Goal: Information Seeking & Learning: Learn about a topic

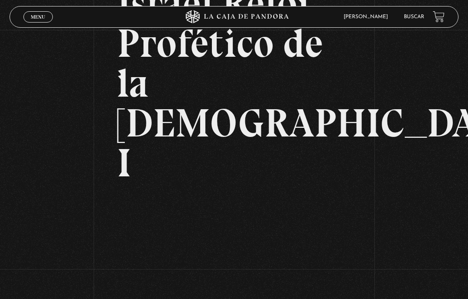
scroll to position [128, 0]
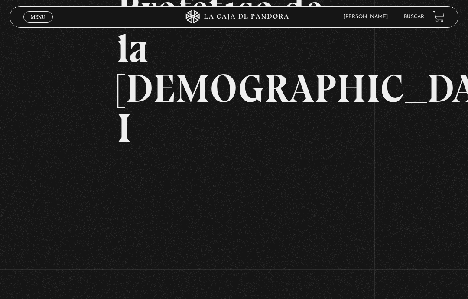
click at [414, 20] on link "Buscar" at bounding box center [414, 16] width 20 height 5
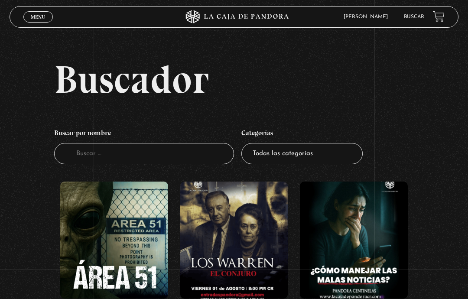
click at [347, 164] on select "Todas las categorías 11:11 Humanitario (1) Amo los Lunes (2) Análisis de series…" at bounding box center [301, 153] width 121 height 21
select select "entrevistas"
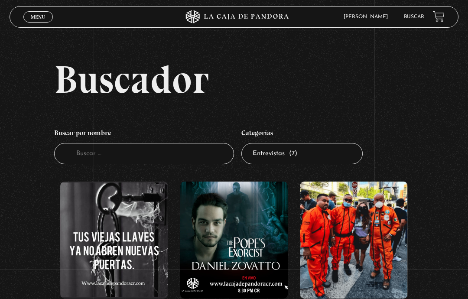
click at [342, 160] on select "Todas las categorías 11:11 Humanitario (1) Amo los Lunes (2) Análisis de series…" at bounding box center [301, 153] width 121 height 21
select select "centinelas"
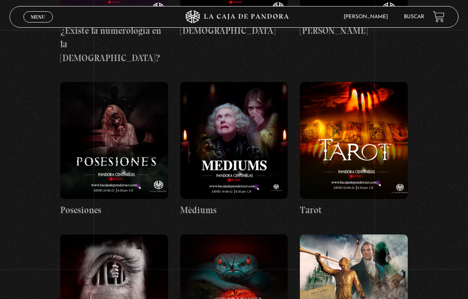
scroll to position [3004, 0]
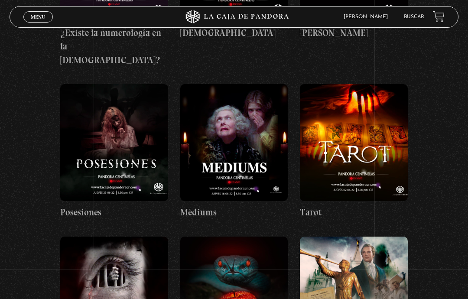
click at [411, 16] on link "Buscar" at bounding box center [414, 16] width 20 height 5
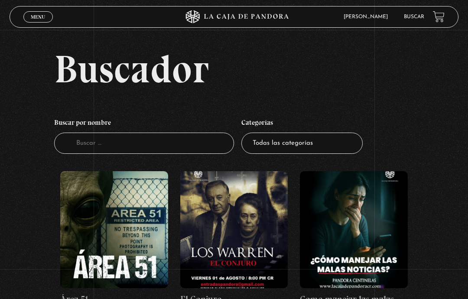
scroll to position [10, 0]
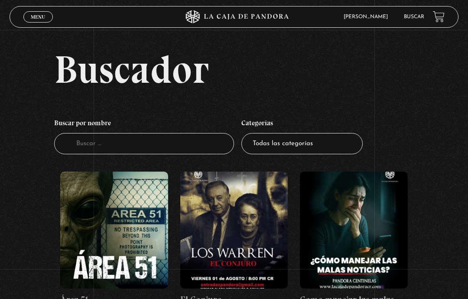
click at [313, 151] on select "Todas las categorías 11:11 Humanitario (1) Amo los Lunes (2) Análisis de series…" at bounding box center [301, 143] width 121 height 21
select select "series-y-peliculas"
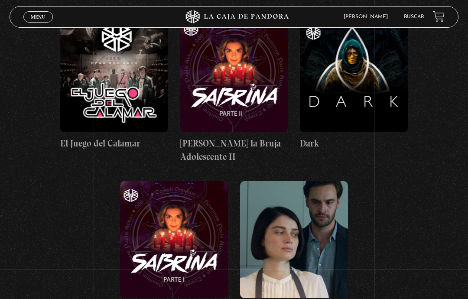
scroll to position [1073, 0]
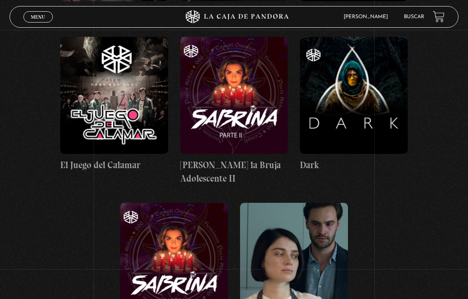
click at [416, 20] on link "Buscar" at bounding box center [414, 16] width 20 height 5
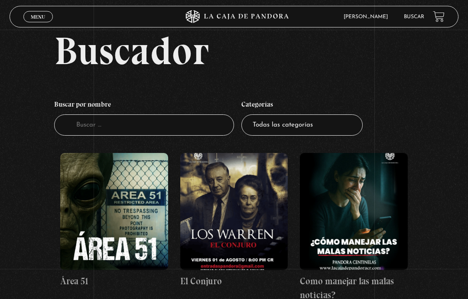
scroll to position [29, 0]
click at [317, 131] on select "Todas las categorías 11:11 Humanitario (1) Amo los [DATE] (2) Análisis de serie…" at bounding box center [301, 124] width 121 height 21
select select "mundo-espiritual"
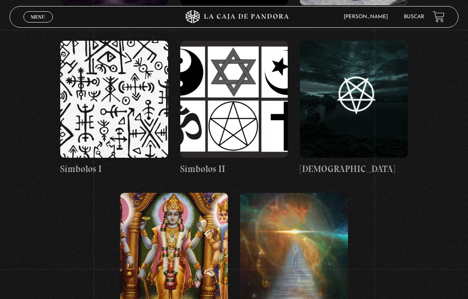
scroll to position [917, 0]
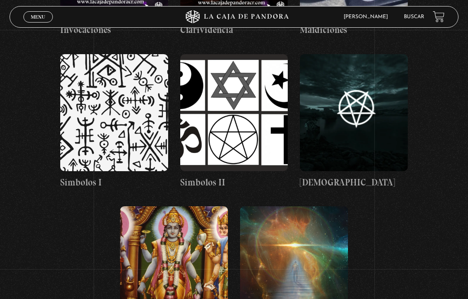
click at [415, 19] on link "Buscar" at bounding box center [414, 16] width 20 height 5
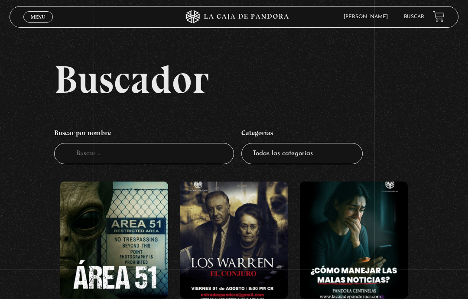
click at [329, 164] on select "Todas las categorías 11:11 Humanitario (1) Amo los Lunes (2) Análisis de series…" at bounding box center [301, 153] width 121 height 21
select select "nuevo-orden-mundial-nwo"
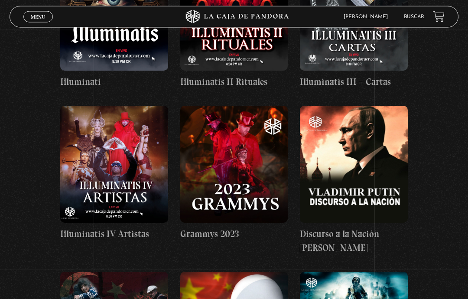
scroll to position [2069, 0]
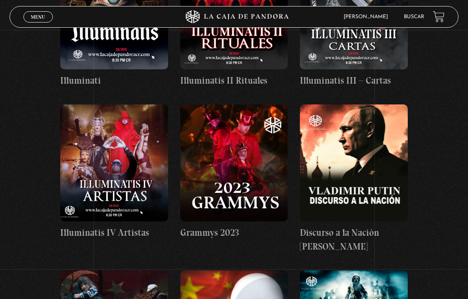
click at [261, 125] on figure at bounding box center [234, 162] width 108 height 117
